Goal: Navigation & Orientation: Find specific page/section

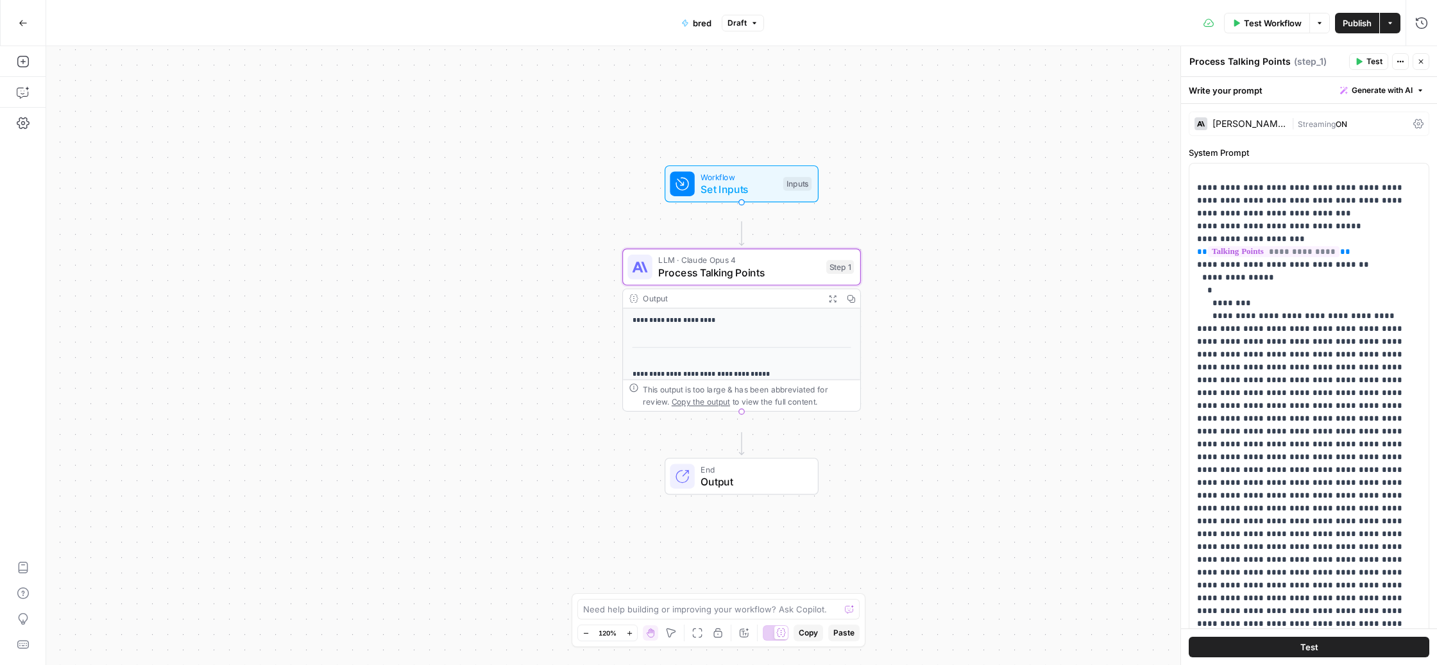
scroll to position [28931, 0]
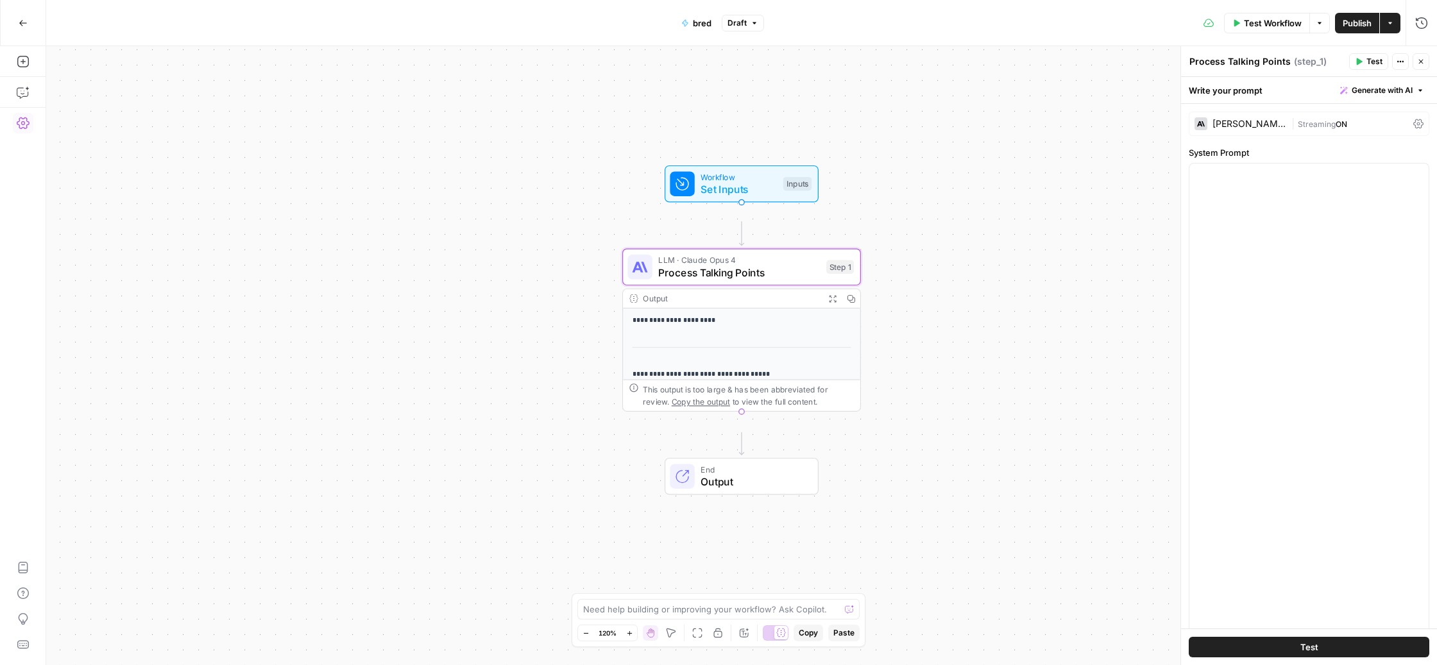
click at [20, 130] on icon "button" at bounding box center [23, 123] width 13 height 13
click at [19, 130] on icon "button" at bounding box center [23, 123] width 13 height 13
click at [17, 19] on button "Go Back" at bounding box center [23, 23] width 23 height 23
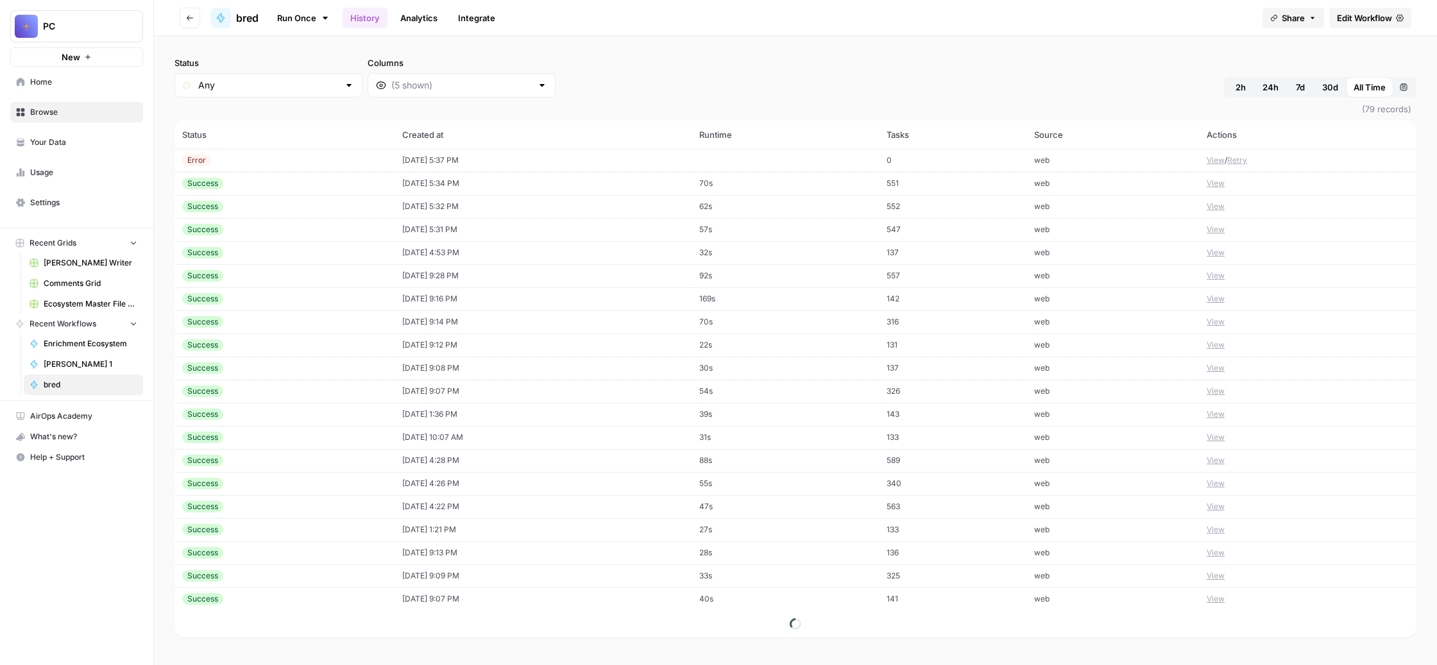
click at [77, 208] on span "Settings" at bounding box center [83, 203] width 107 height 12
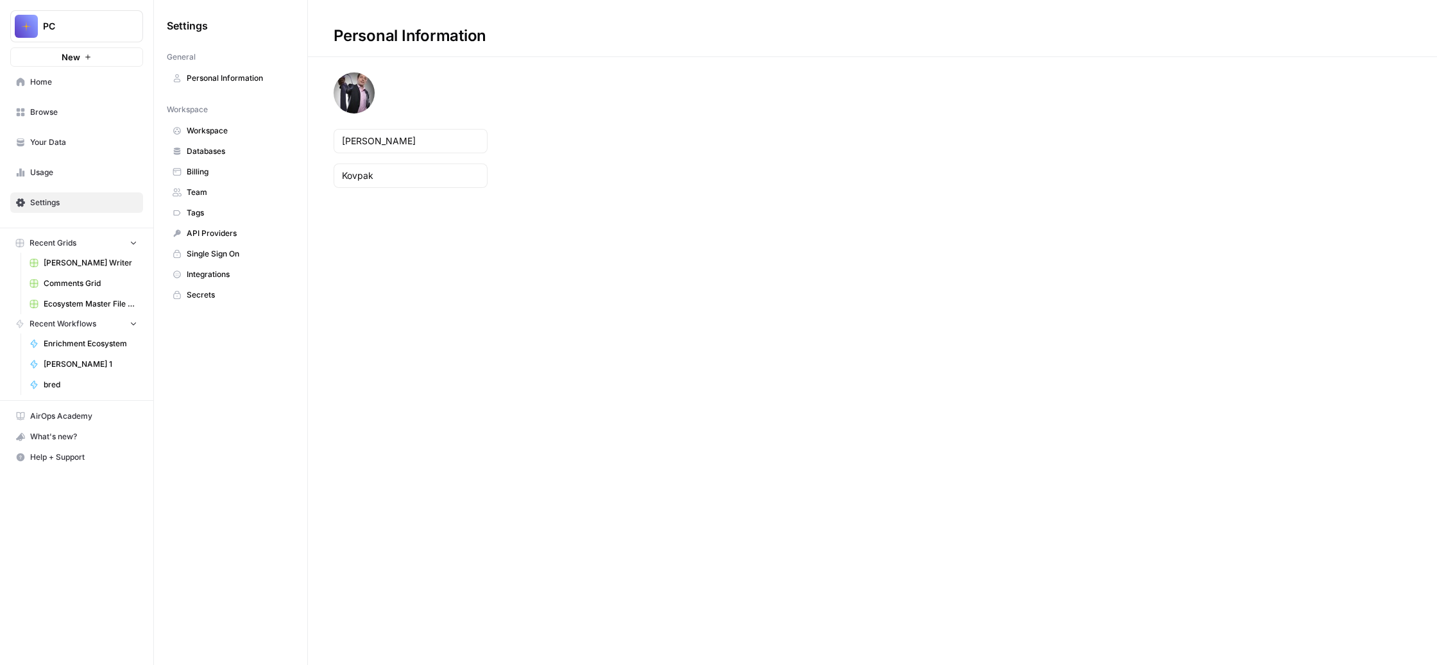
click at [289, 198] on span "Team" at bounding box center [238, 193] width 102 height 12
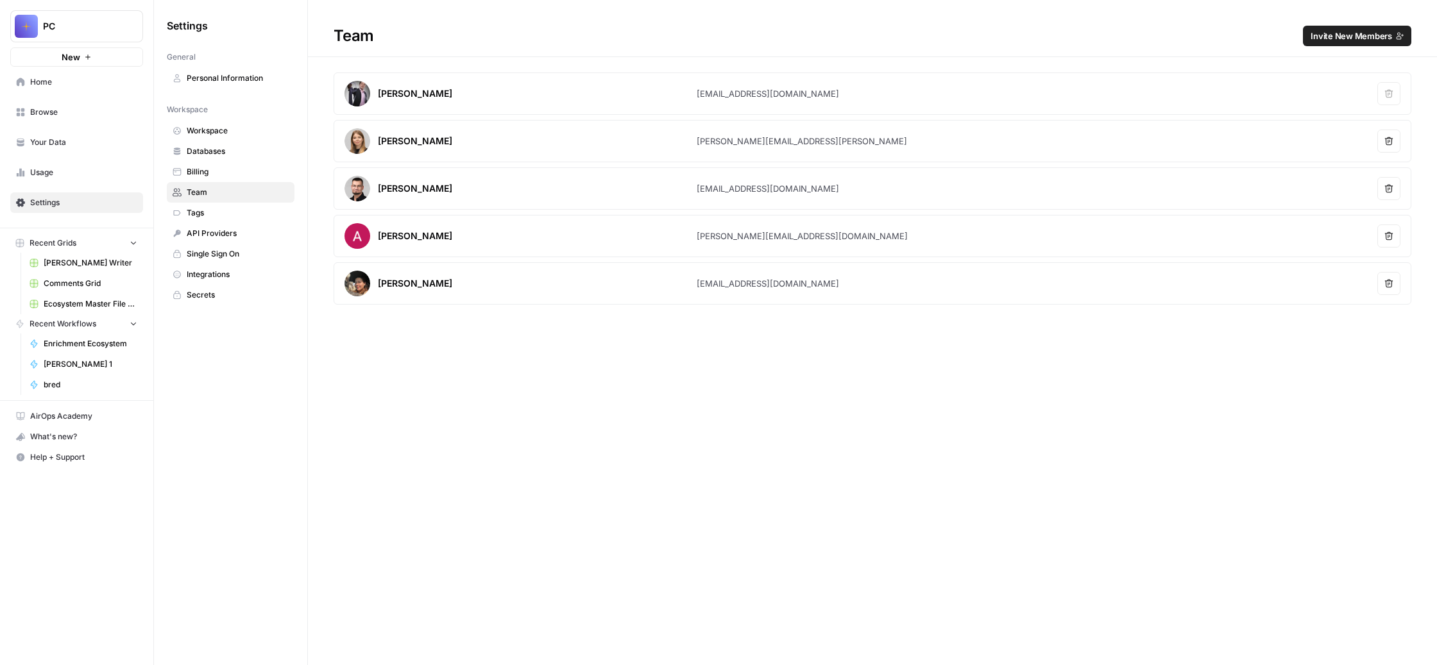
click at [83, 88] on span "Home" at bounding box center [83, 82] width 107 height 12
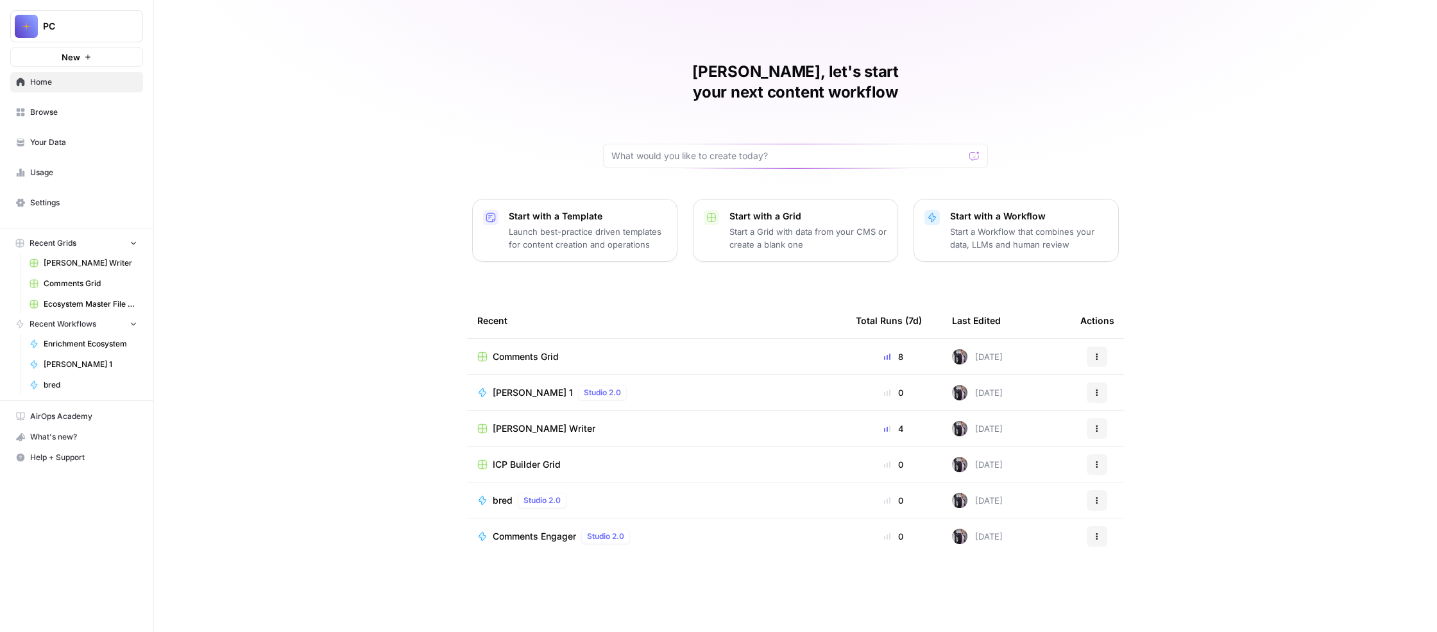
click at [72, 118] on span "Browse" at bounding box center [83, 112] width 107 height 12
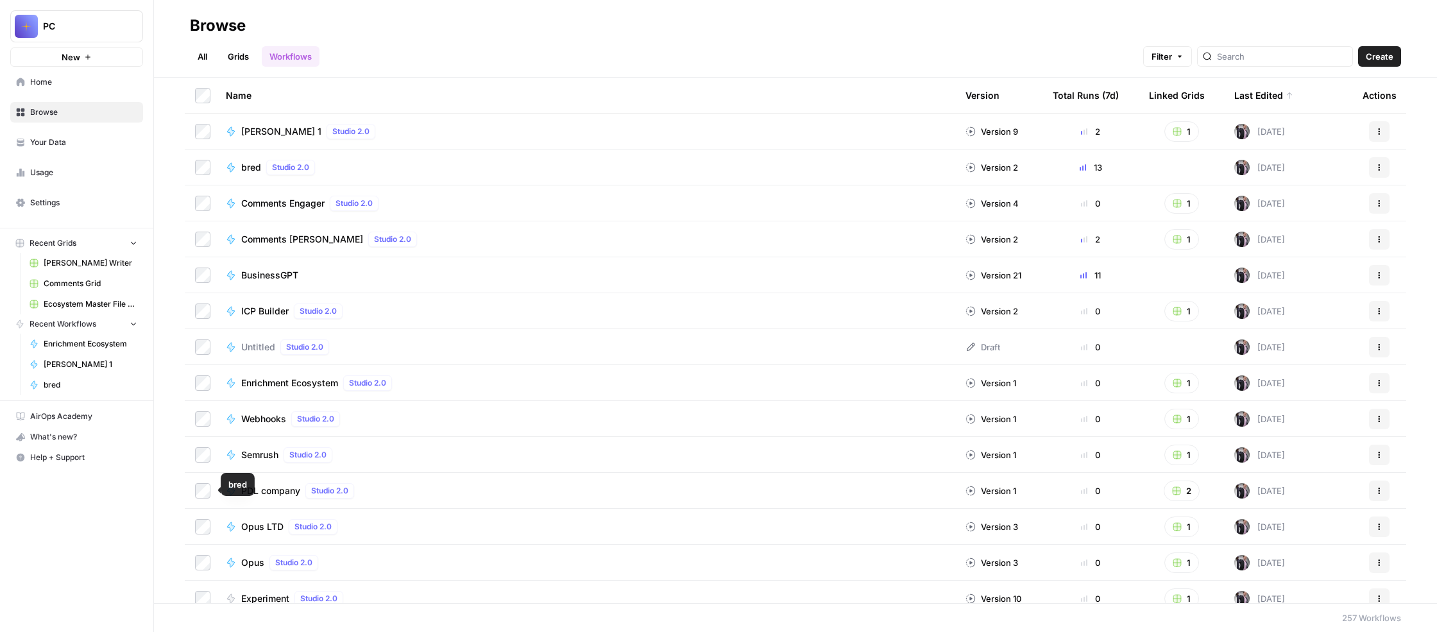
click at [87, 391] on span "bred" at bounding box center [91, 385] width 94 height 12
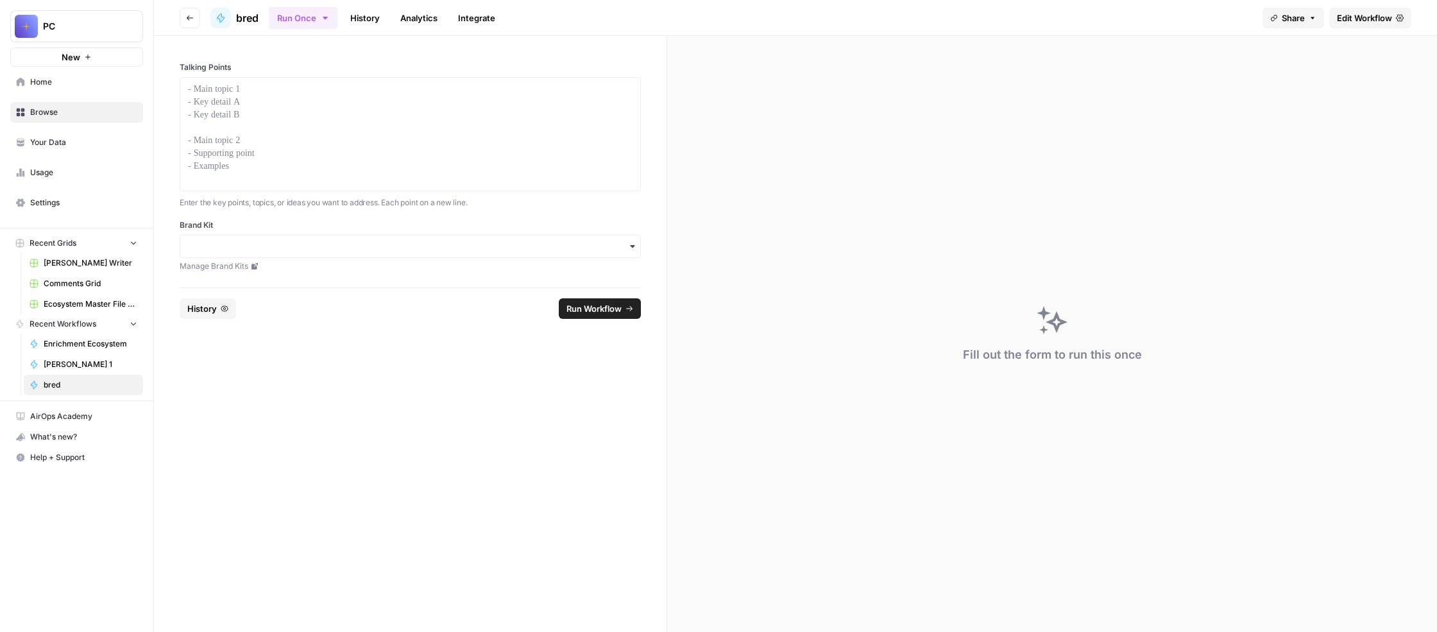
click at [1337, 24] on span "Edit Workflow" at bounding box center [1364, 18] width 55 height 13
